Goal: Information Seeking & Learning: Check status

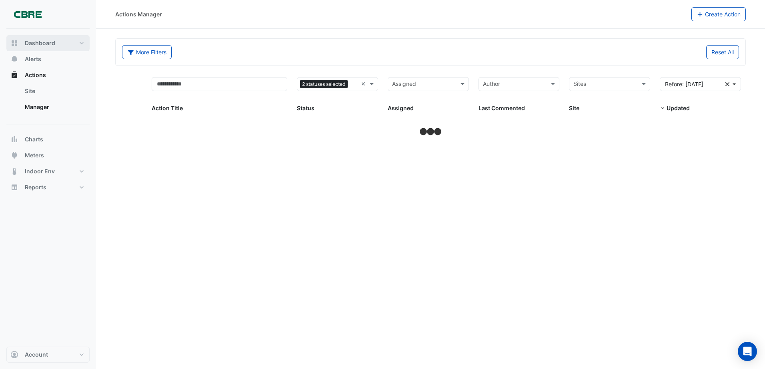
click at [46, 45] on span "Dashboard" at bounding box center [40, 43] width 30 height 8
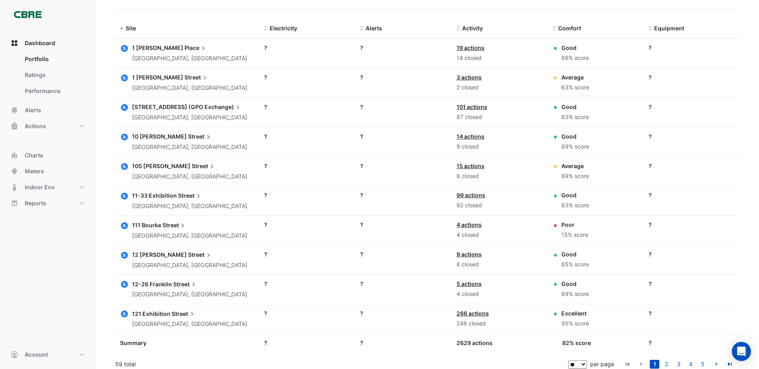
scroll to position [268, 0]
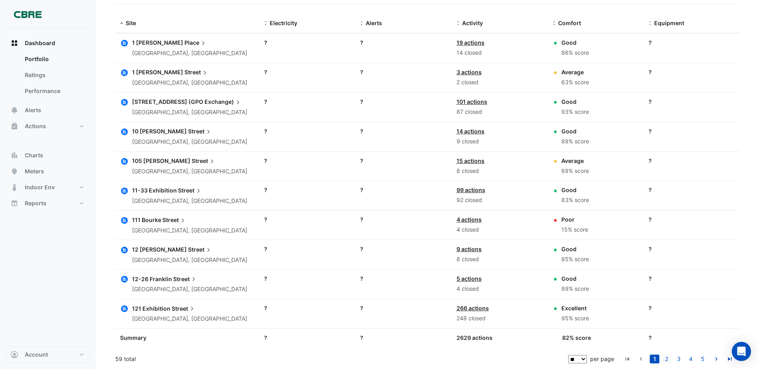
click at [667, 361] on link "2" at bounding box center [666, 359] width 10 height 9
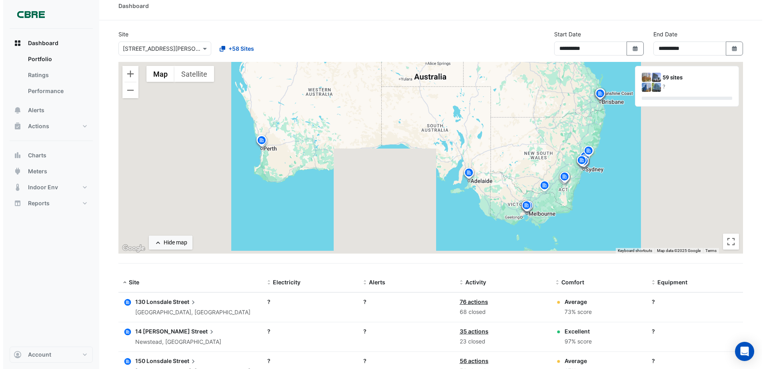
scroll to position [0, 0]
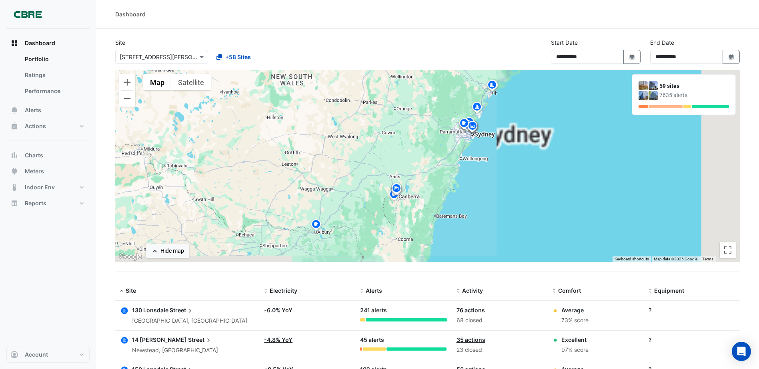
drag, startPoint x: 662, startPoint y: 200, endPoint x: 282, endPoint y: 122, distance: 387.5
click at [282, 122] on div "To activate drag with keyboard, press Alt + Enter. Once in keyboard drag state,…" at bounding box center [427, 166] width 624 height 192
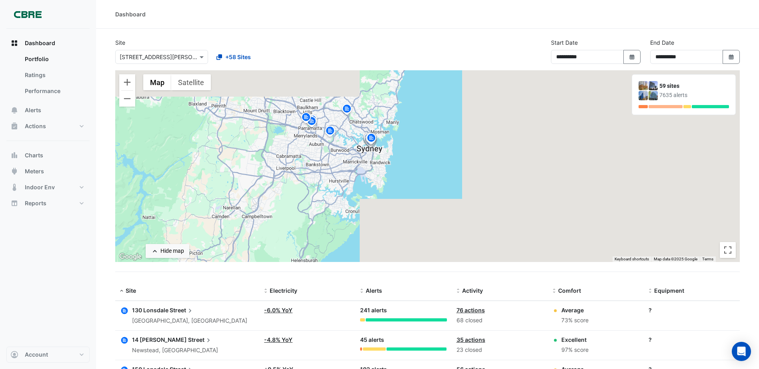
drag, startPoint x: 317, startPoint y: 106, endPoint x: 318, endPoint y: 208, distance: 101.6
click at [318, 208] on div "To activate drag with keyboard, press Alt + Enter. Once in keyboard drag state,…" at bounding box center [427, 166] width 624 height 192
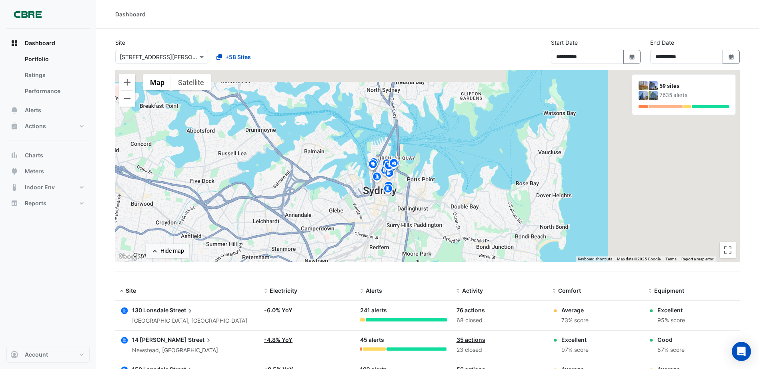
drag, startPoint x: 396, startPoint y: 168, endPoint x: 411, endPoint y: 197, distance: 32.6
click at [411, 197] on div "To activate drag with keyboard, press Alt + Enter. Once in keyboard drag state,…" at bounding box center [427, 166] width 624 height 192
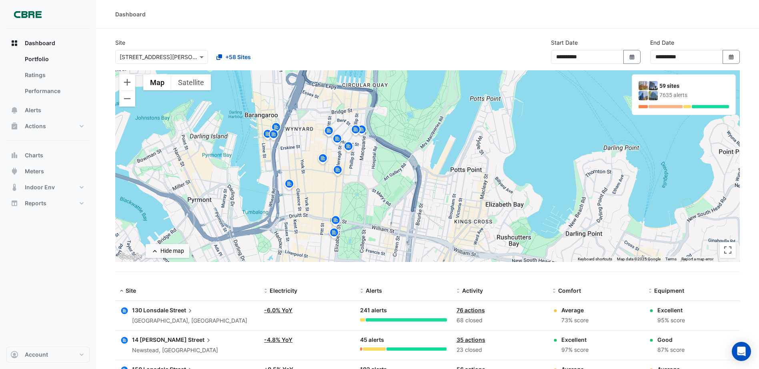
drag, startPoint x: 351, startPoint y: 153, endPoint x: 368, endPoint y: 196, distance: 46.3
click at [368, 196] on div "To activate drag with keyboard, press Alt + Enter. Once in keyboard drag state,…" at bounding box center [427, 166] width 624 height 192
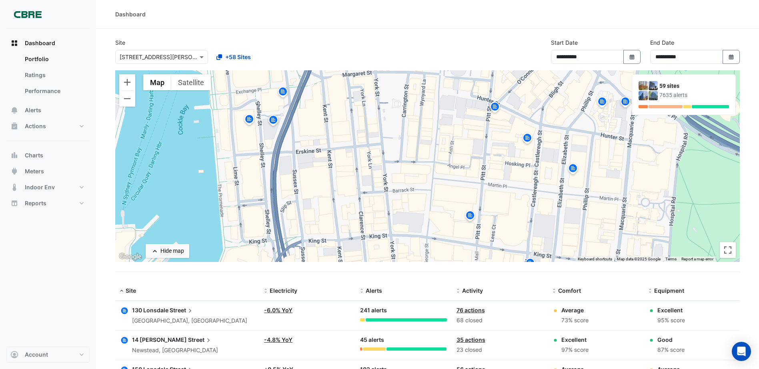
click at [275, 123] on img at bounding box center [273, 121] width 13 height 14
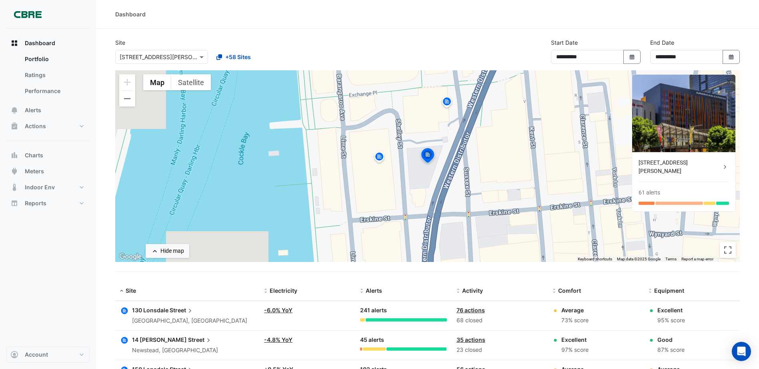
click at [663, 189] on div "61 alerts" at bounding box center [683, 193] width 90 height 8
click at [720, 163] on div "[STREET_ADDRESS][PERSON_NAME]" at bounding box center [679, 167] width 82 height 17
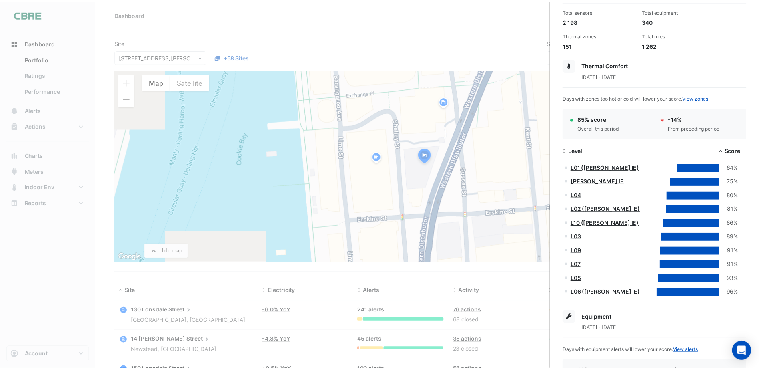
scroll to position [80, 0]
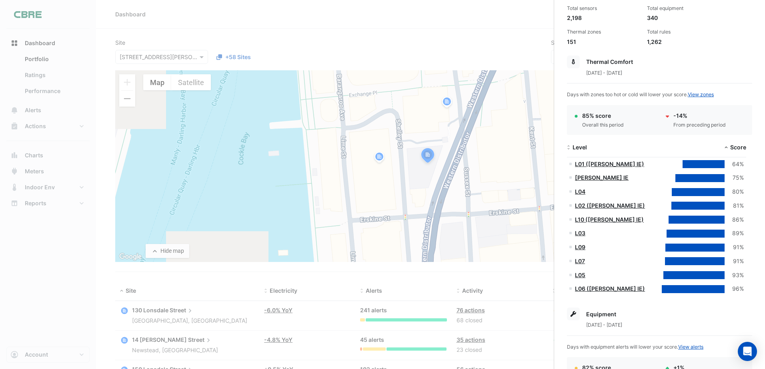
click at [583, 177] on link "[PERSON_NAME] IE" at bounding box center [602, 177] width 54 height 7
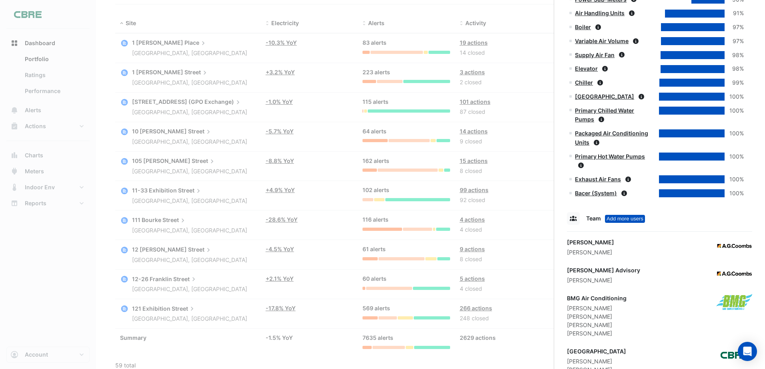
scroll to position [440, 0]
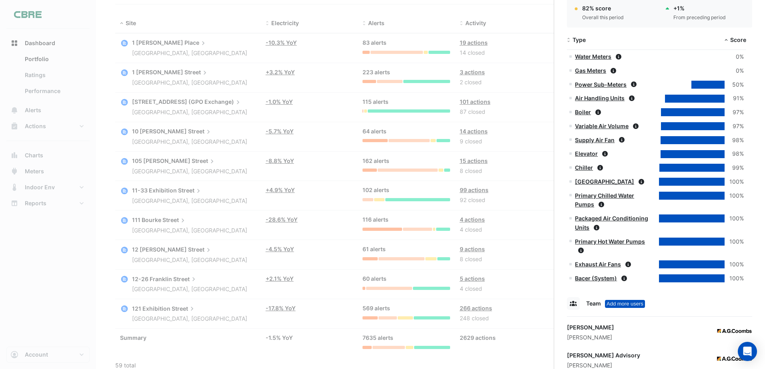
click at [585, 84] on link "Power Sub-Meters" at bounding box center [601, 84] width 52 height 7
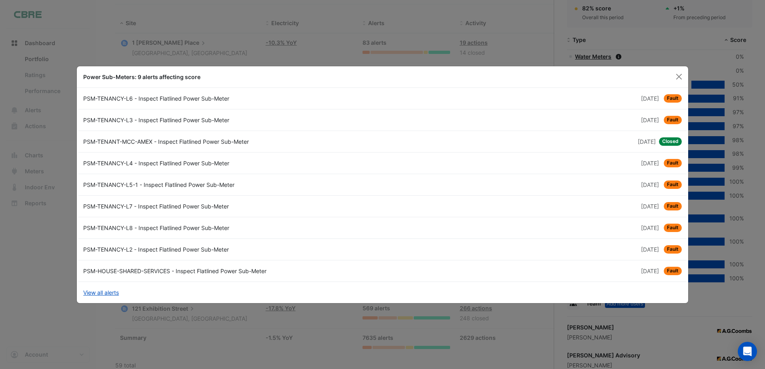
click at [140, 97] on div "PSM-TENANCY-L6 - Inspect Flatlined Power Sub-Meter" at bounding box center [230, 98] width 304 height 8
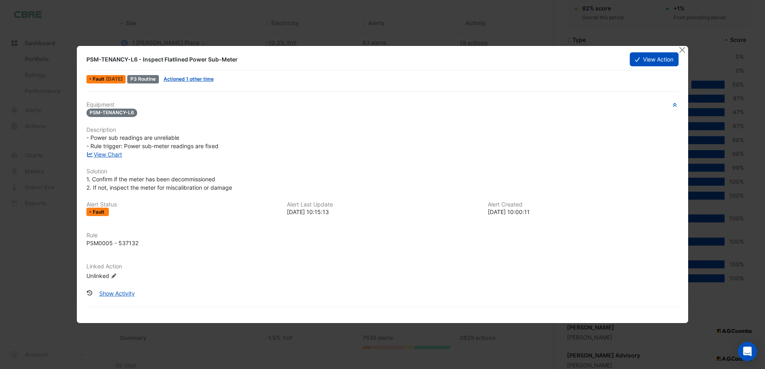
click at [679, 44] on ngb-modal-window "PSM-TENANCY-L6 - Inspect Flatlined Power Sub-Meter View Action Fault [DATE] P3 …" at bounding box center [382, 184] width 765 height 369
click at [680, 49] on button "Close" at bounding box center [682, 50] width 8 height 8
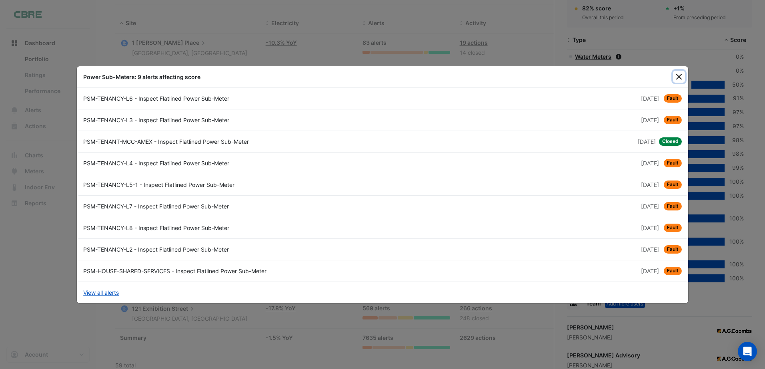
click at [673, 74] on button "Close" at bounding box center [679, 77] width 12 height 12
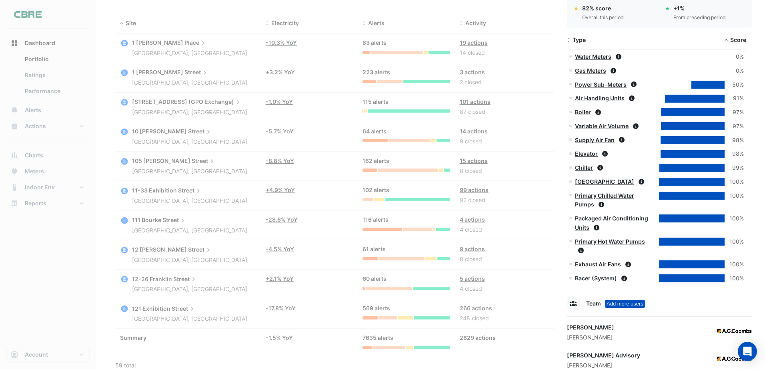
scroll to position [400, 0]
